Goal: Entertainment & Leisure: Browse casually

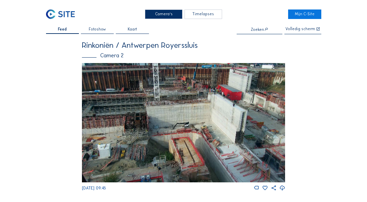
click at [193, 75] on img at bounding box center [183, 122] width 203 height 119
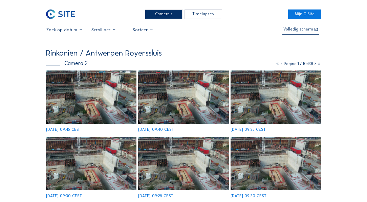
click at [98, 94] on img at bounding box center [91, 96] width 90 height 53
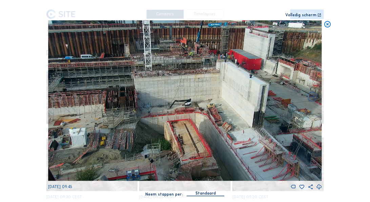
drag, startPoint x: 329, startPoint y: 24, endPoint x: 319, endPoint y: 34, distance: 13.9
click at [329, 24] on icon at bounding box center [327, 24] width 8 height 8
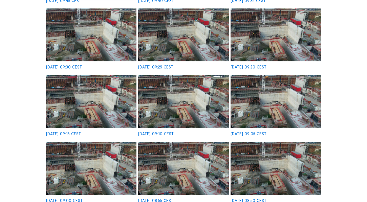
scroll to position [135, 0]
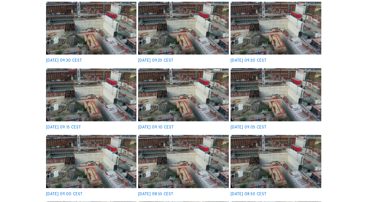
click at [171, 165] on img at bounding box center [183, 161] width 90 height 53
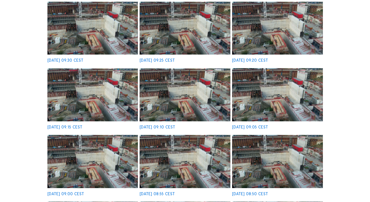
scroll to position [136, 0]
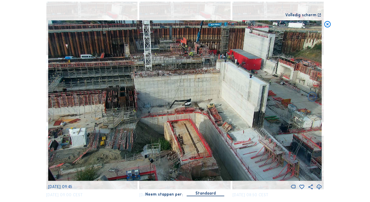
click at [327, 23] on icon at bounding box center [327, 24] width 8 height 8
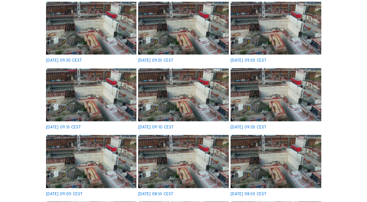
scroll to position [74, 0]
